Goal: Task Accomplishment & Management: Use online tool/utility

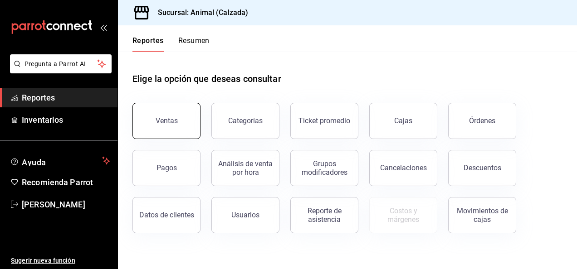
click at [172, 116] on button "Ventas" at bounding box center [166, 121] width 68 height 36
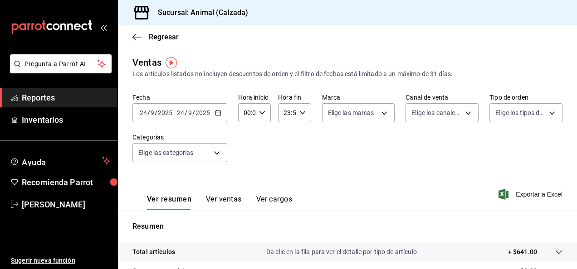
click at [219, 114] on icon "button" at bounding box center [218, 113] width 6 height 6
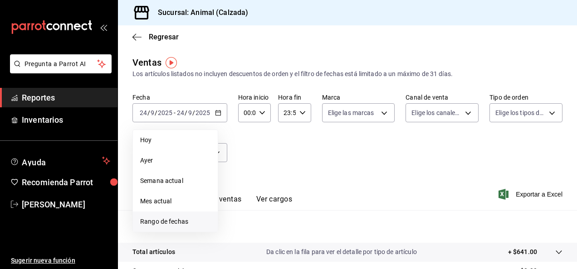
click at [176, 223] on span "Rango de fechas" at bounding box center [175, 222] width 70 height 10
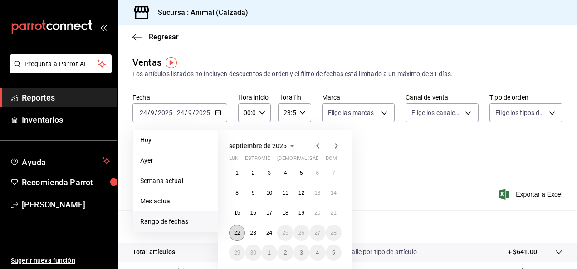
click at [235, 234] on abbr "22" at bounding box center [237, 233] width 6 height 6
click at [269, 234] on abbr "24" at bounding box center [269, 233] width 6 height 6
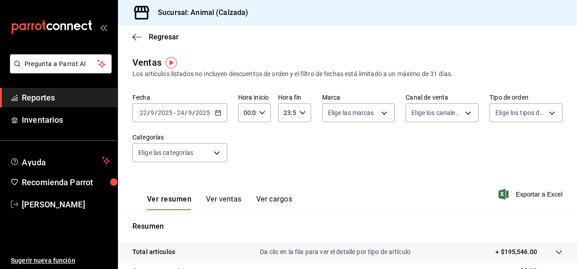
click at [264, 114] on icon "button" at bounding box center [262, 113] width 6 height 6
click at [245, 189] on span "05" at bounding box center [245, 188] width 2 height 7
type input "05:00"
click at [262, 137] on span "00" at bounding box center [262, 135] width 2 height 7
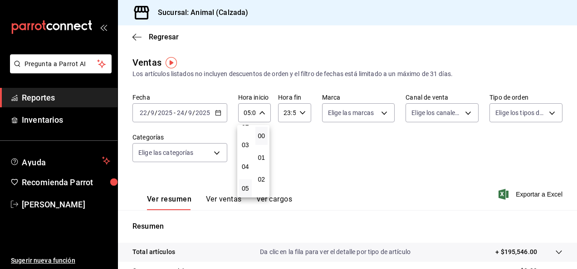
click at [298, 112] on div at bounding box center [288, 134] width 577 height 269
click at [300, 112] on icon "button" at bounding box center [302, 113] width 6 height 6
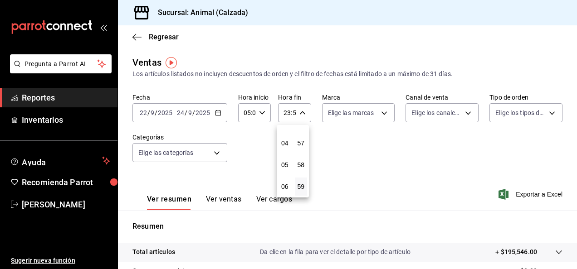
scroll to position [80, 0]
click at [284, 163] on span "05" at bounding box center [285, 164] width 2 height 7
click at [302, 138] on span "00" at bounding box center [301, 135] width 2 height 7
type input "05:00"
click at [381, 114] on div at bounding box center [288, 134] width 577 height 269
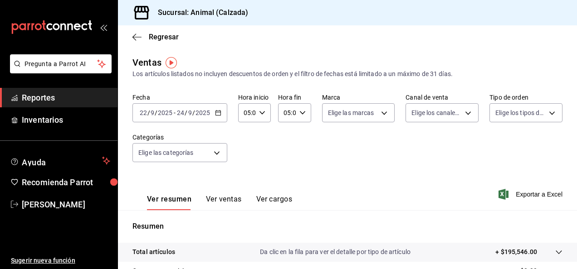
click at [381, 114] on body "Pregunta a Parrot AI Reportes Inventarios Ayuda Recomienda Parrot [PERSON_NAME]…" at bounding box center [288, 134] width 577 height 269
click at [357, 147] on span "Ver todas" at bounding box center [358, 148] width 28 height 10
type input "e26472f3-9262-489d-bcba-4c6b034529c7"
checkbox input "true"
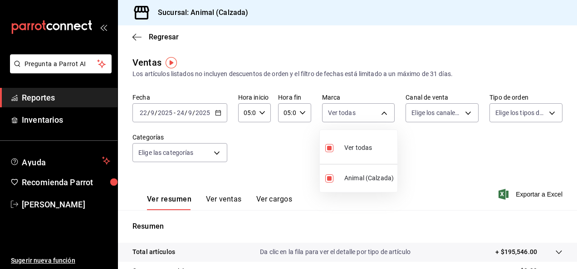
click at [464, 114] on div at bounding box center [288, 134] width 577 height 269
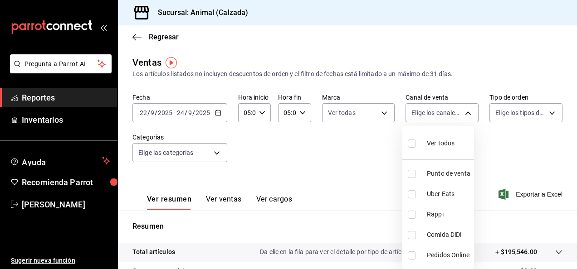
click at [464, 114] on body "Pregunta a Parrot AI Reportes Inventarios Ayuda Recomienda Parrot [PERSON_NAME]…" at bounding box center [288, 134] width 577 height 269
click at [443, 143] on span "Ver todos" at bounding box center [441, 144] width 28 height 10
type input "PARROT,UBER_EATS,RAPPI,DIDI_FOOD,ONLINE"
checkbox input "true"
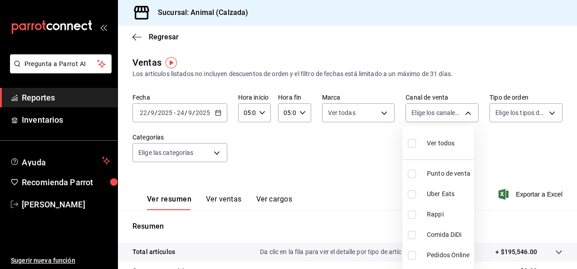
checkbox input "true"
click at [546, 115] on div at bounding box center [288, 134] width 577 height 269
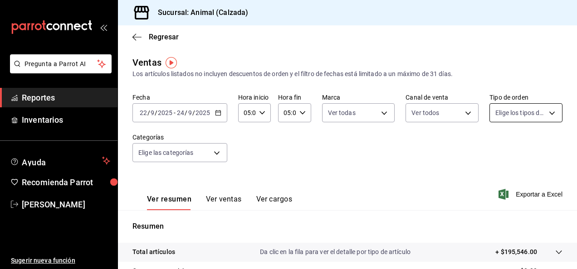
click at [543, 115] on body "Pregunta a Parrot AI Reportes Inventarios Ayuda Recomienda Parrot [PERSON_NAME]…" at bounding box center [288, 134] width 577 height 269
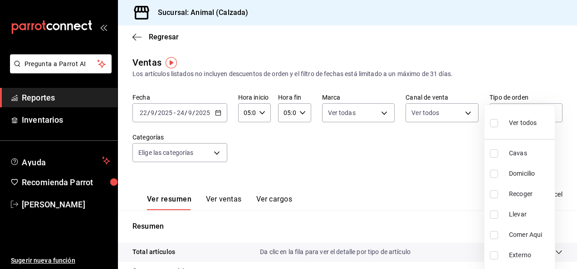
click at [526, 125] on span "Ver todos" at bounding box center [523, 123] width 28 height 10
type input "588630d3-b511-4bba-a729-32472510037f,54b7ae00-ca47-4ec1-b7ff-55842c0a2b62,92293…"
checkbox input "true"
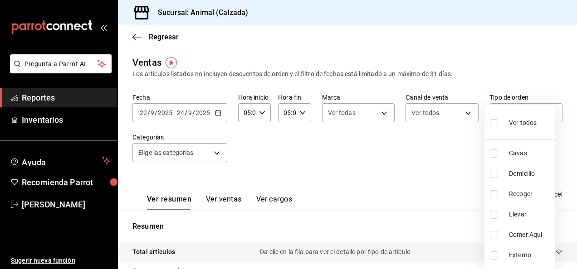
checkbox input "true"
click at [217, 154] on div at bounding box center [288, 134] width 577 height 269
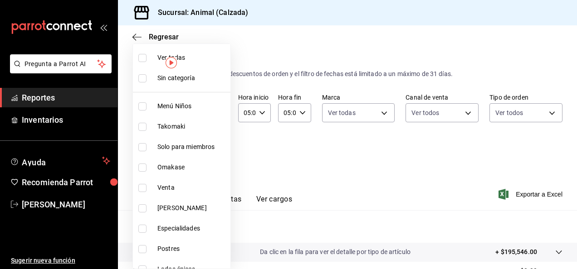
click at [217, 154] on body "Pregunta a Parrot AI Reportes Inventarios Ayuda Recomienda Parrot [PERSON_NAME]…" at bounding box center [288, 134] width 577 height 269
click at [190, 61] on span "Ver todas" at bounding box center [191, 58] width 69 height 10
type input "577524a9-a437-43f3-84d2-cf2e6968635f,5d35a5f4-3063-4397-a550-a8f4eca83956,9bcdf…"
checkbox input "true"
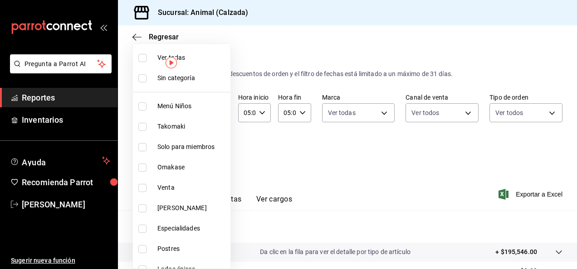
checkbox input "true"
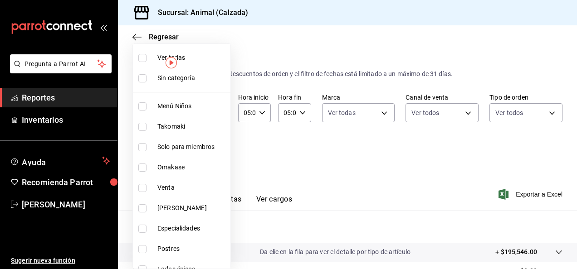
checkbox input "true"
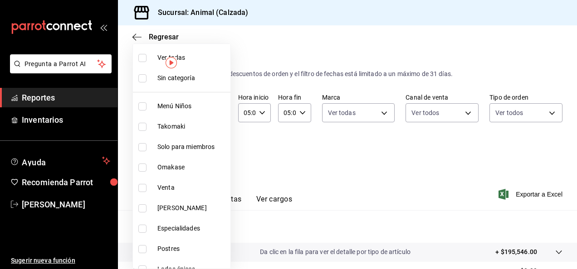
checkbox input "true"
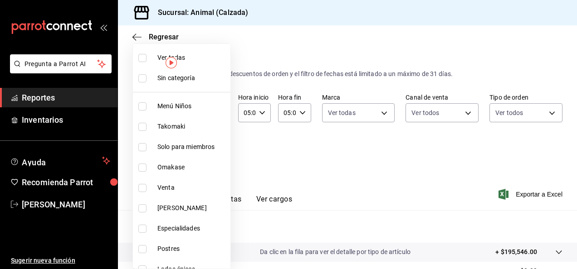
checkbox input "true"
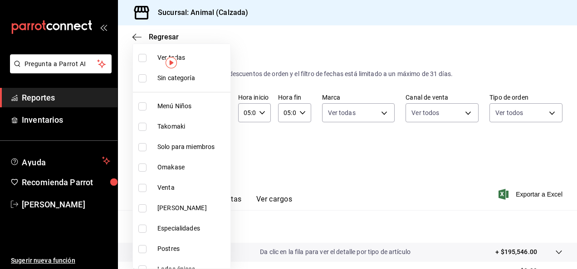
checkbox input "true"
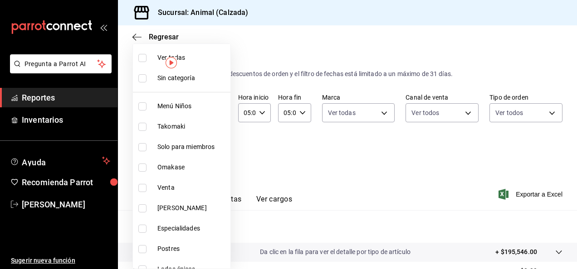
checkbox input "true"
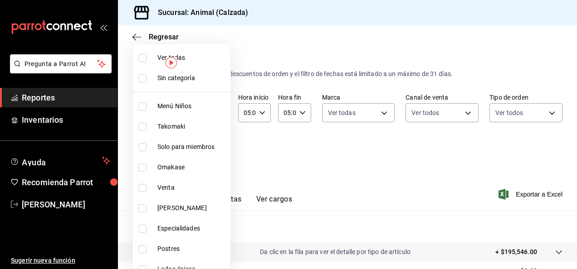
checkbox input "true"
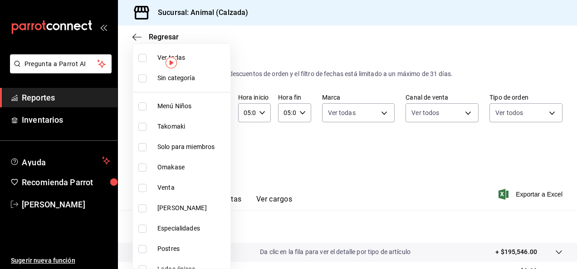
checkbox input "true"
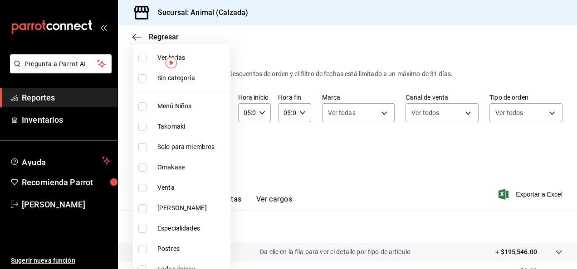
checkbox input "true"
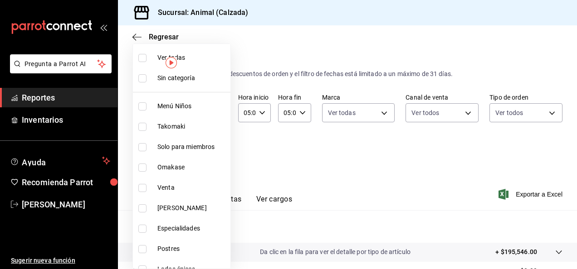
checkbox input "true"
click at [353, 169] on div at bounding box center [288, 134] width 577 height 269
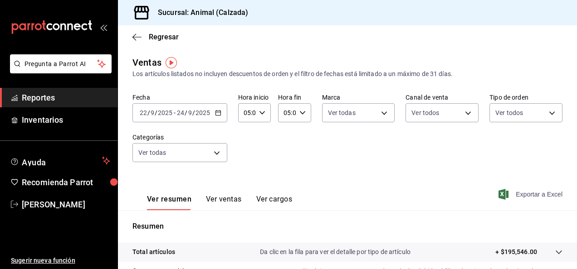
click at [520, 195] on font "Exportar a Excel" at bounding box center [539, 194] width 47 height 7
